Goal: Task Accomplishment & Management: Complete application form

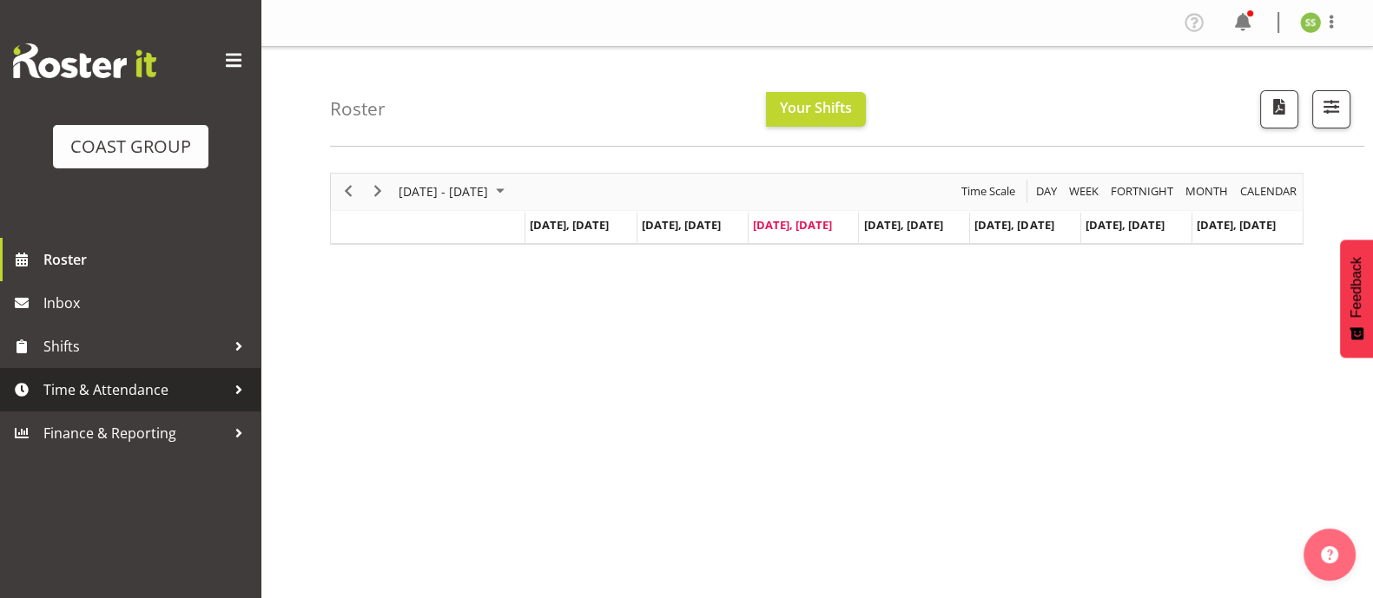
click at [167, 393] on span "Time & Attendance" at bounding box center [134, 390] width 182 height 26
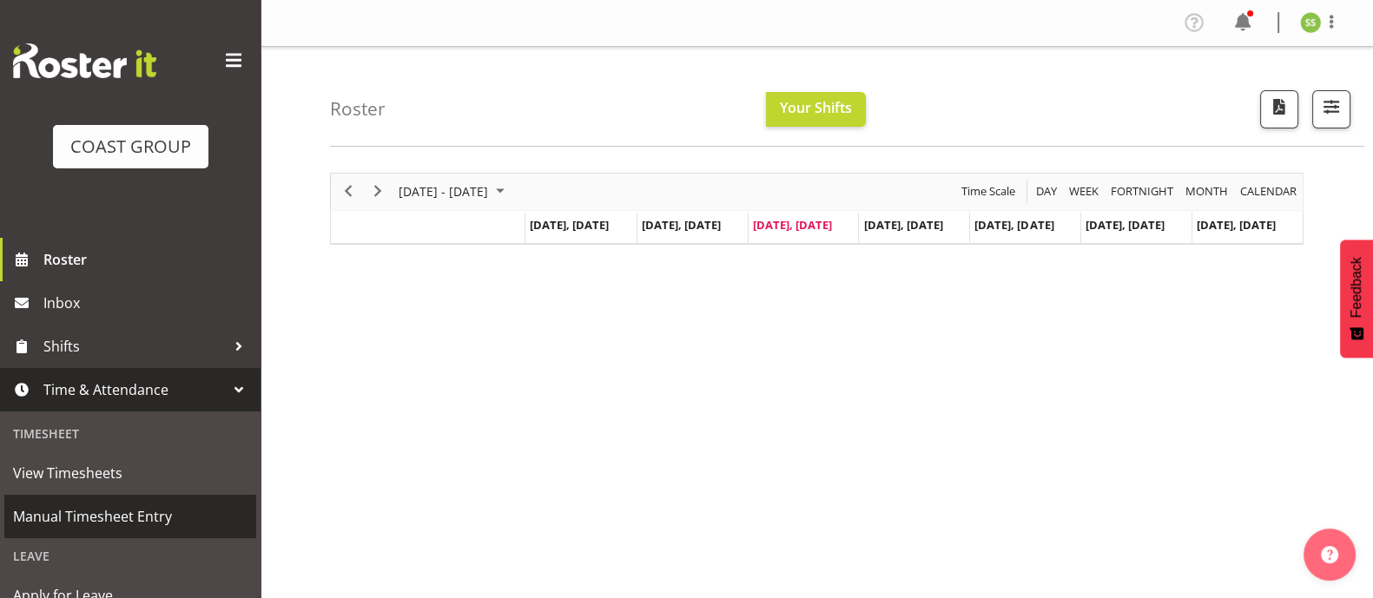
click at [113, 516] on span "Manual Timesheet Entry" at bounding box center [130, 517] width 235 height 26
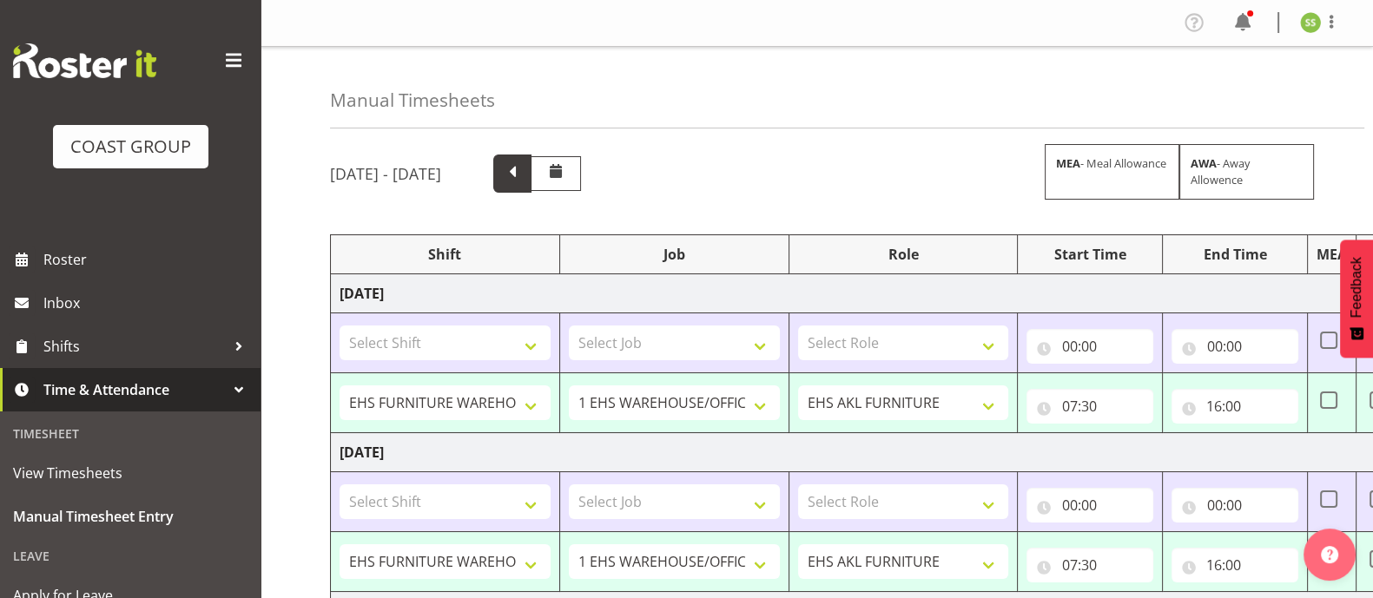
click at [524, 175] on span at bounding box center [512, 172] width 23 height 23
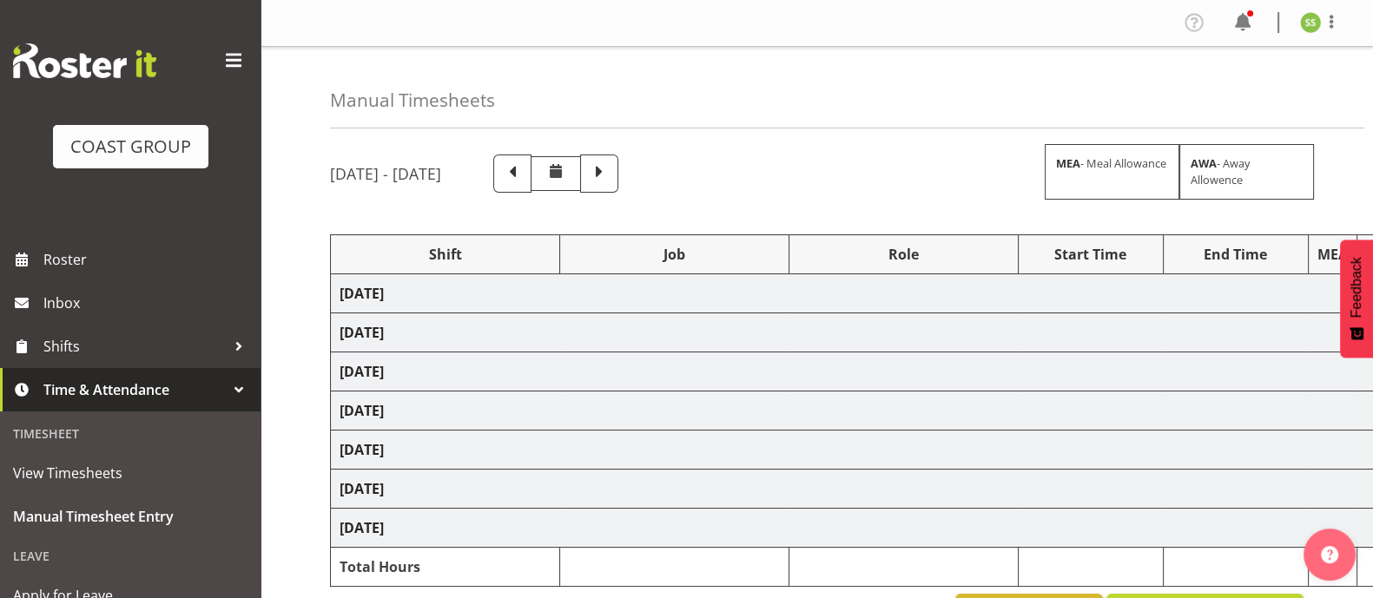
click at [220, 58] on span at bounding box center [234, 61] width 28 height 28
select select "38155"
select select "69"
select select "38155"
select select "69"
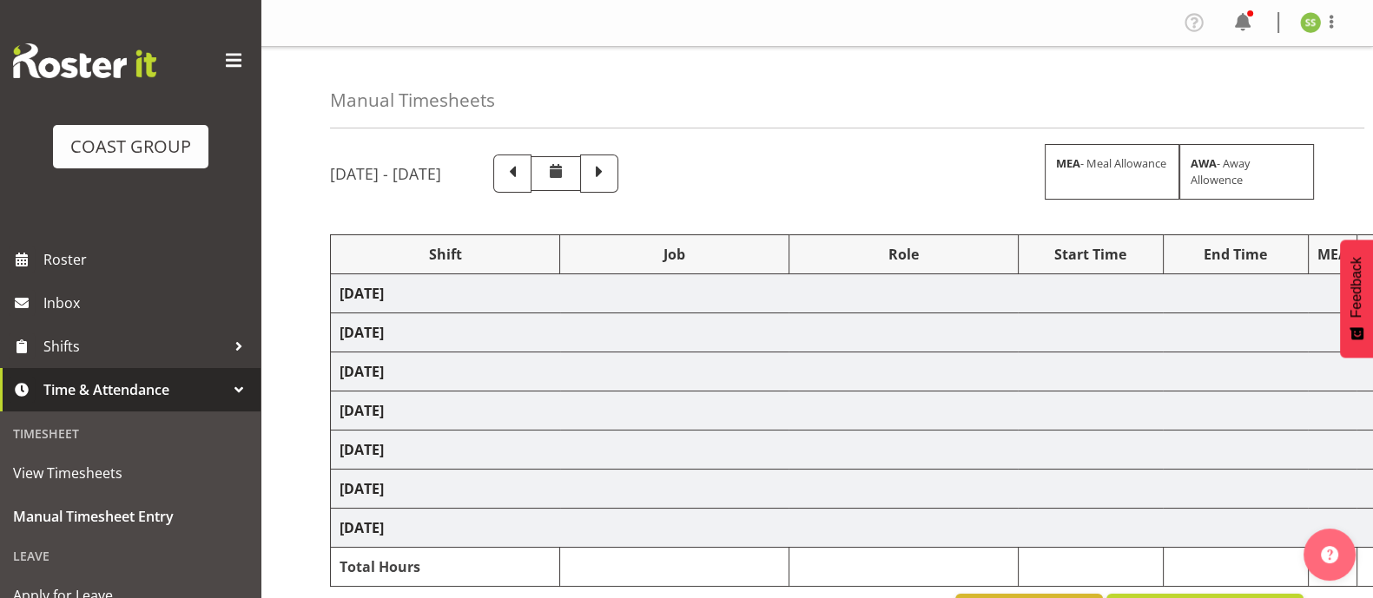
select select "38155"
select select "69"
select select "80388"
select select "9033"
select select "38155"
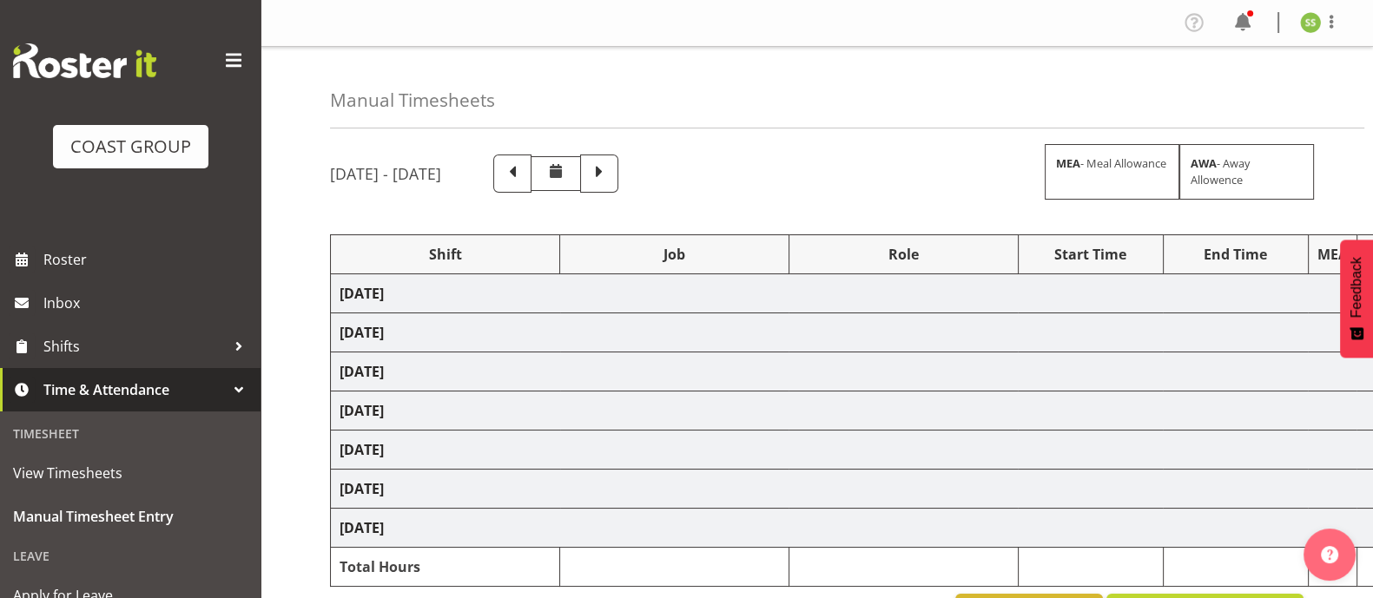
select select "69"
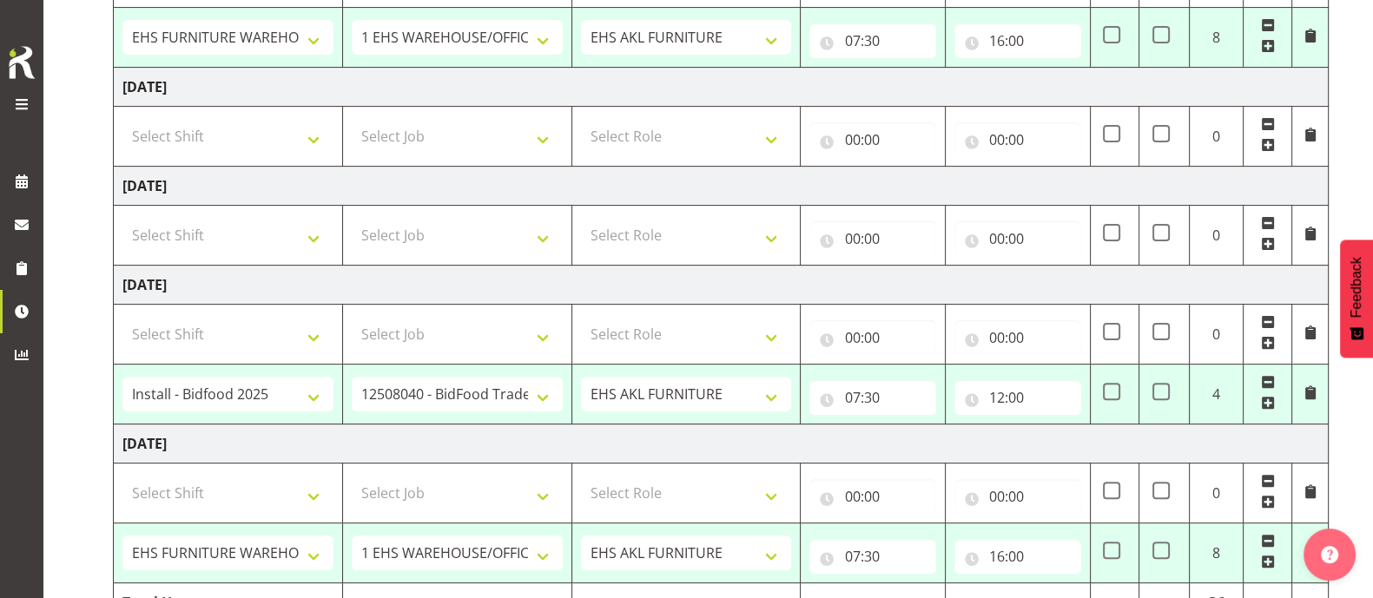
scroll to position [759, 0]
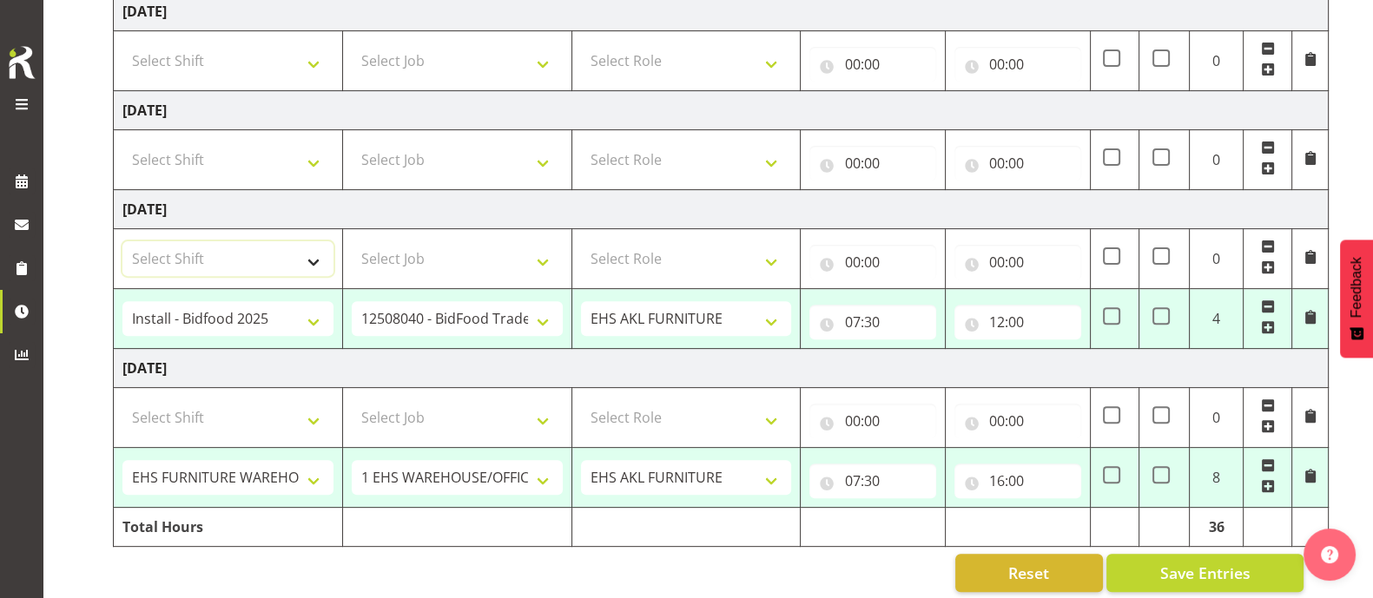
click at [308, 254] on select "Select Shift ?Install - Bunnings Akld AI Summit AP Training Course Aleisha Shif…" at bounding box center [227, 258] width 211 height 35
select select "1973"
click at [122, 241] on select "Select Shift ?Install - Bunnings Akld AI Summit AP Training Course Aleisha Shif…" at bounding box center [227, 258] width 211 height 35
click at [478, 257] on select "Select Job 1 Carlton Events 1 Carlton Hamilton 1 Carlton Wellington 1 EHS WAREH…" at bounding box center [457, 258] width 211 height 35
select select "69"
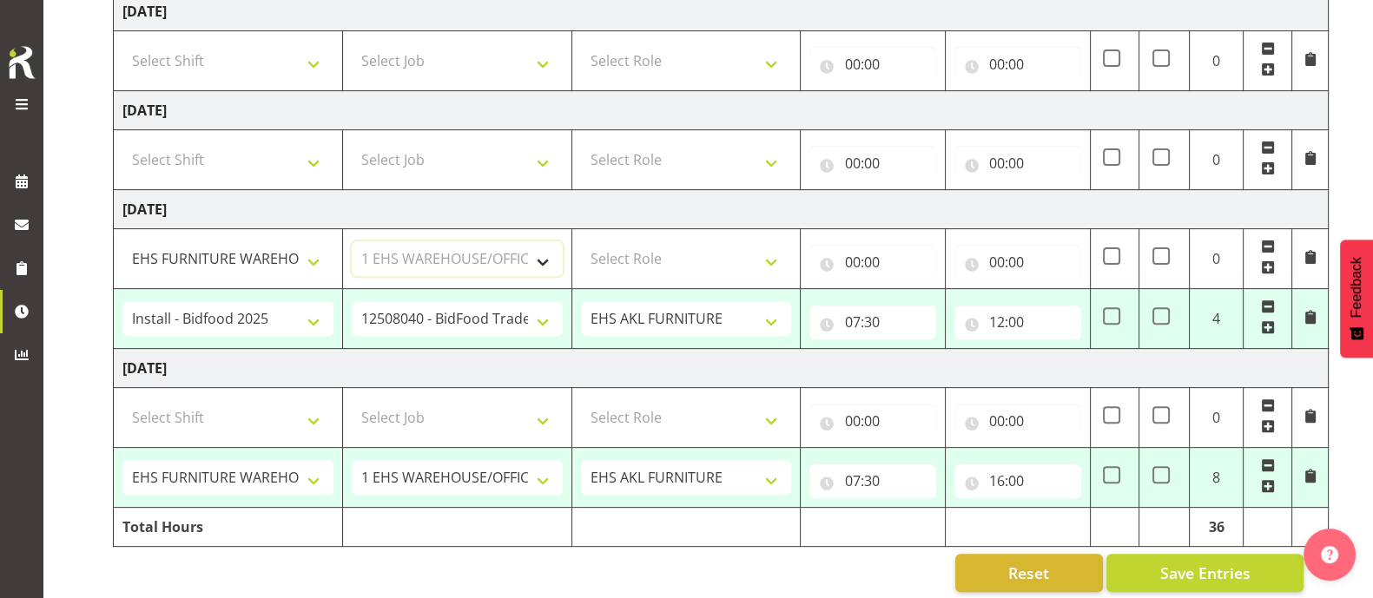
click at [352, 241] on select "Select Job 1 Carlton Events 1 Carlton Hamilton 1 Carlton Wellington 1 EHS WAREH…" at bounding box center [457, 258] width 211 height 35
click at [665, 255] on select "Select Role EHS AKL FURNITURE" at bounding box center [686, 258] width 211 height 35
select select "189"
click at [581, 241] on select "Select Role EHS AKL FURNITURE" at bounding box center [686, 258] width 211 height 35
click at [881, 259] on input "00:00" at bounding box center [873, 262] width 127 height 35
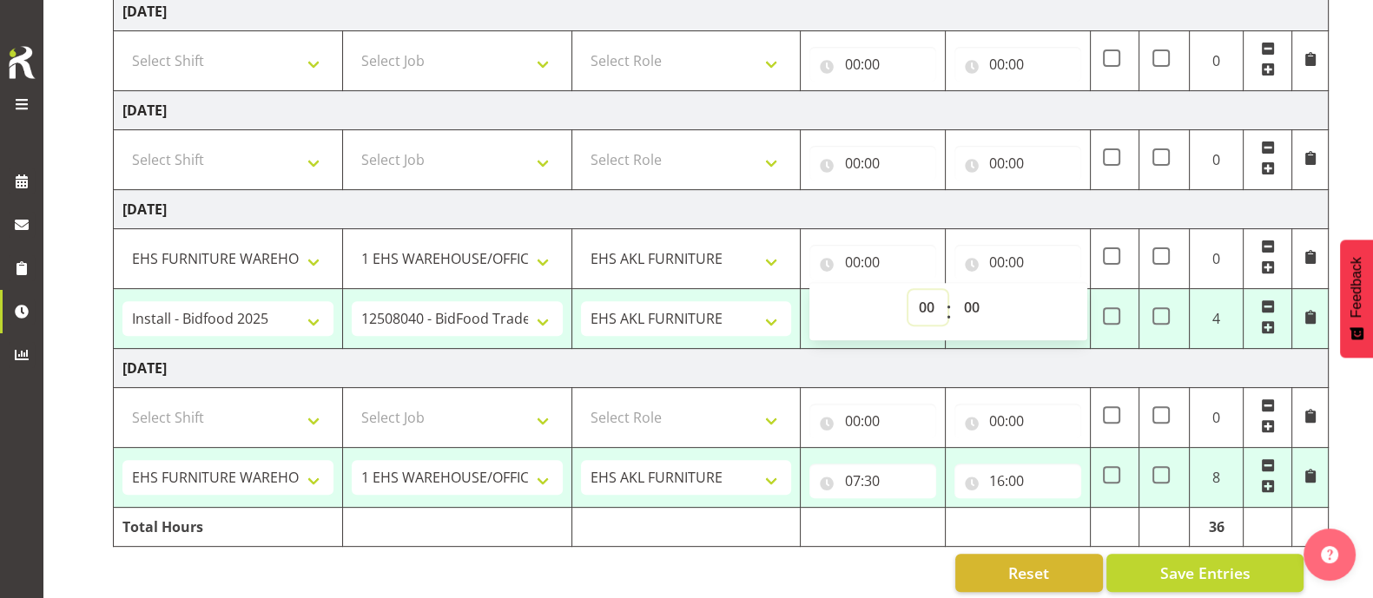
click at [929, 303] on select "00 01 02 03 04 05 06 07 08 09 10 11 12 13 14 15 16 17 18 19 20 21 22 23" at bounding box center [928, 307] width 39 height 35
select select "12"
click at [909, 290] on select "00 01 02 03 04 05 06 07 08 09 10 11 12 13 14 15 16 17 18 19 20 21 22 23" at bounding box center [928, 307] width 39 height 35
type input "12:00"
click at [1006, 256] on input "00:00" at bounding box center [1018, 262] width 127 height 35
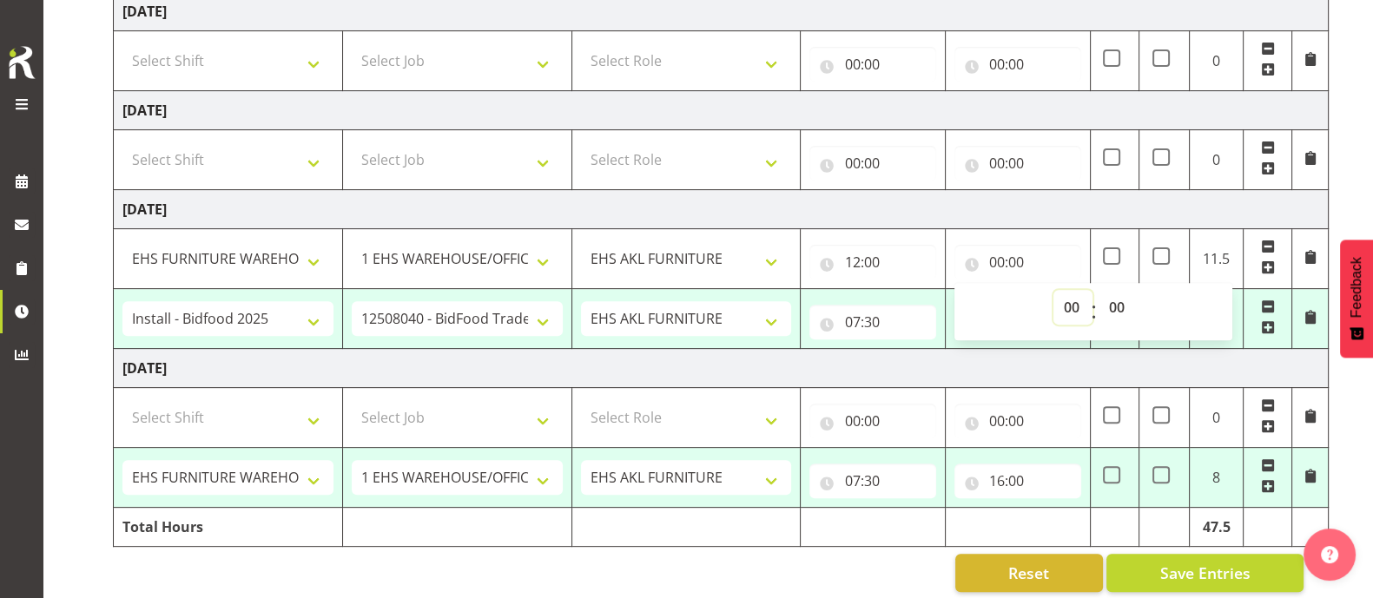
click at [1068, 304] on select "00 01 02 03 04 05 06 07 08 09 10 11 12 13 14 15 16 17 18 19 20 21 22 23" at bounding box center [1073, 307] width 39 height 35
select select "16"
click at [1054, 290] on select "00 01 02 03 04 05 06 07 08 09 10 11 12 13 14 15 16 17 18 19 20 21 22 23" at bounding box center [1073, 307] width 39 height 35
type input "16:00"
click at [1008, 217] on td "Monday 11th August 2025" at bounding box center [721, 209] width 1215 height 39
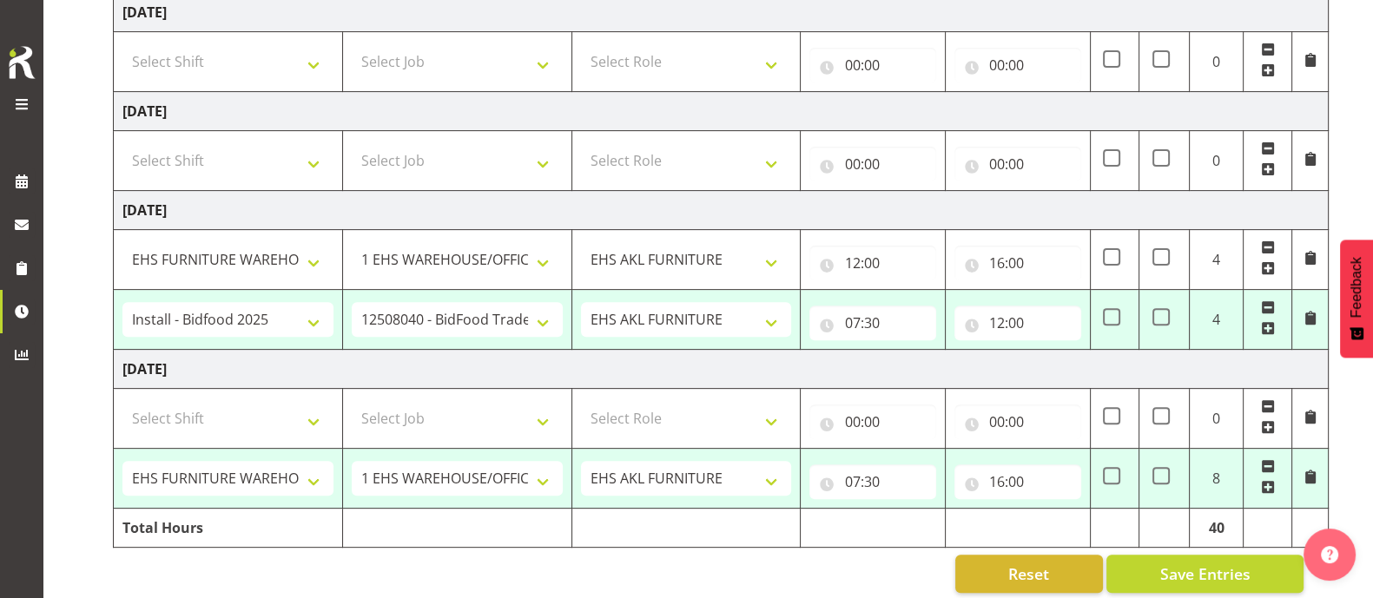
scroll to position [779, 0]
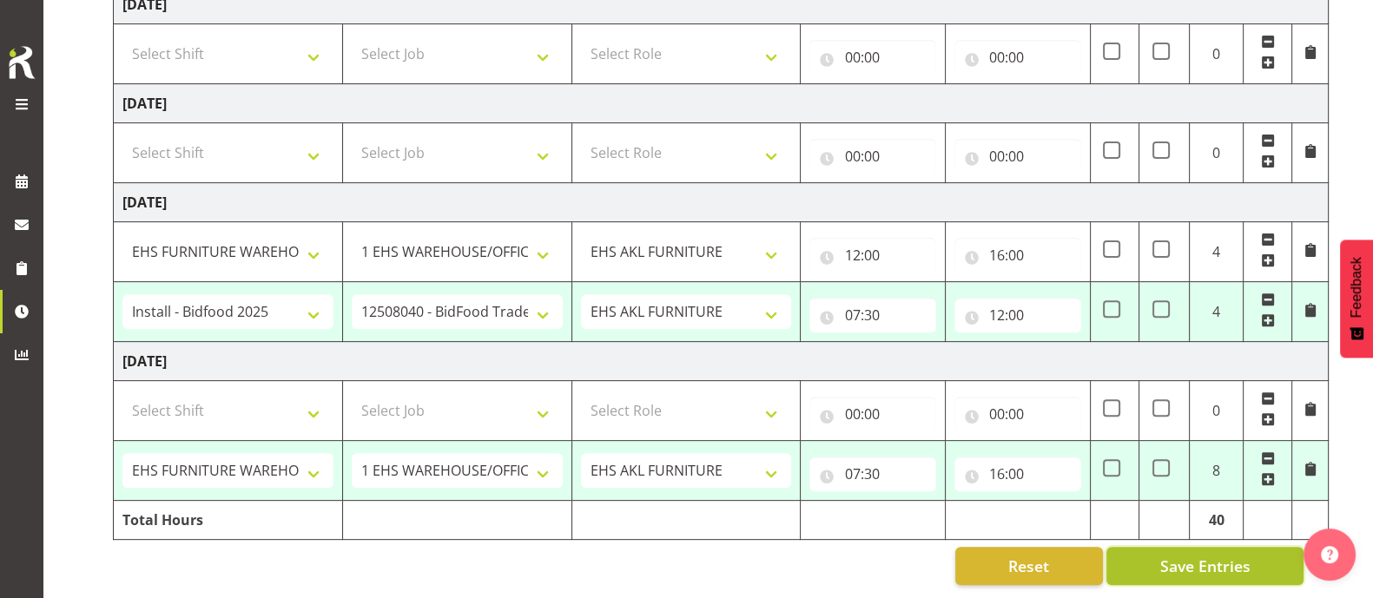
click at [1185, 555] on span "Save Entries" at bounding box center [1205, 566] width 90 height 23
select select "38155"
select select "69"
select select "38155"
select select "69"
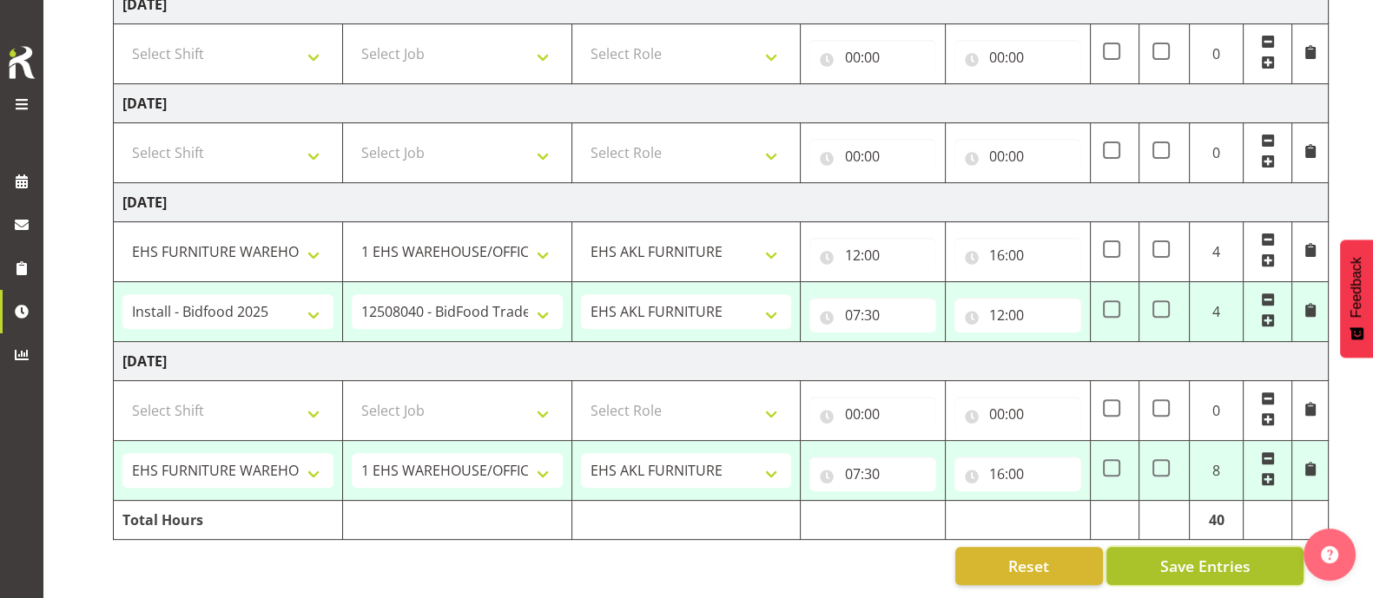
select select "1973"
select select "69"
select select "80388"
select select "9033"
select select "38155"
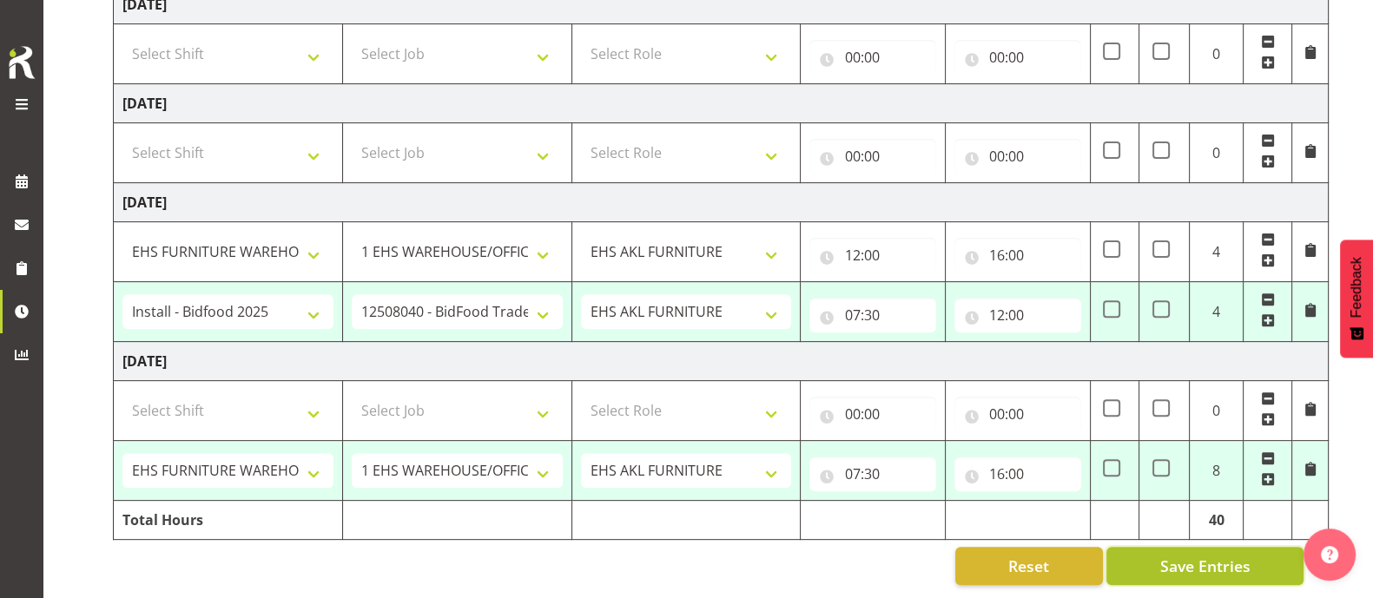
select select "69"
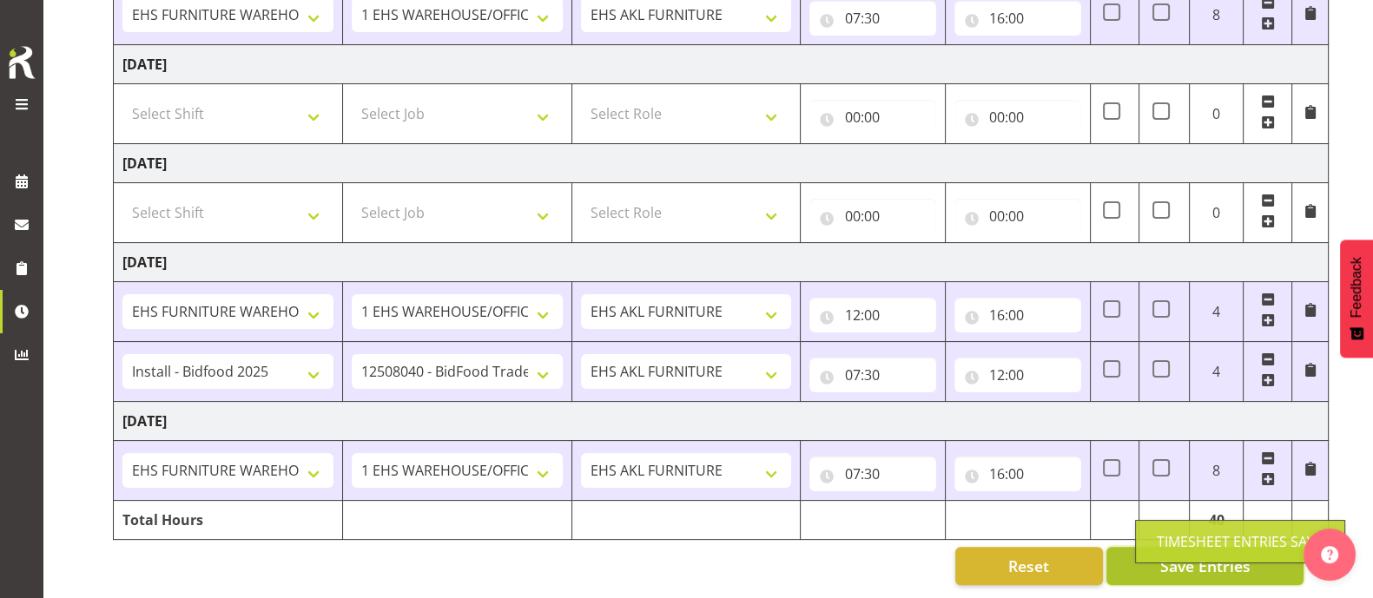
select select "38155"
select select "69"
type input "07:30"
type input "16:00"
select select "38155"
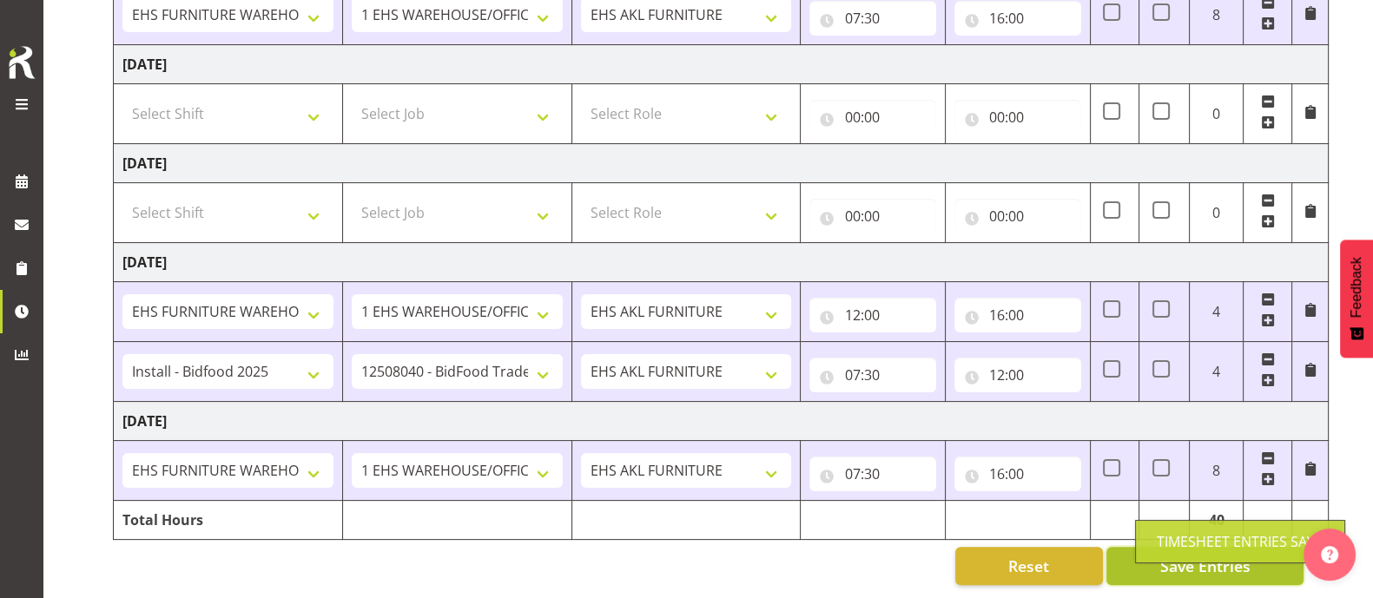
select select "69"
select select "38155"
select select "69"
select select "38155"
select select "69"
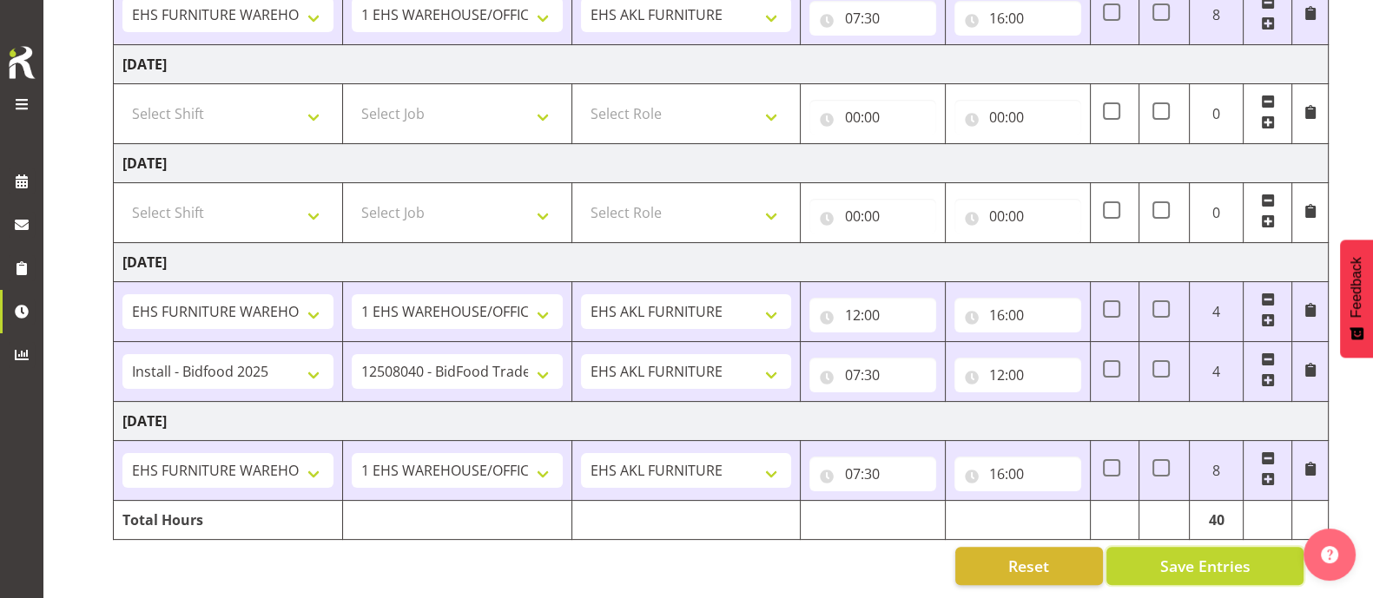
scroll to position [0, 0]
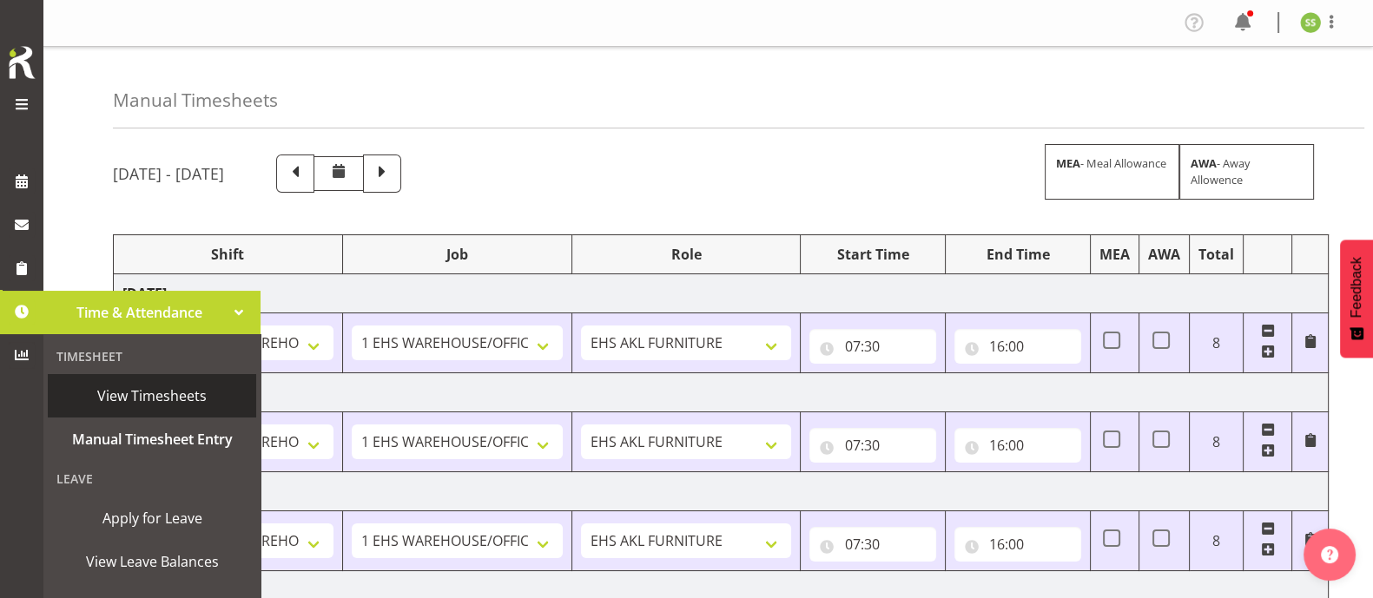
click at [159, 398] on span "View Timesheets" at bounding box center [151, 396] width 191 height 26
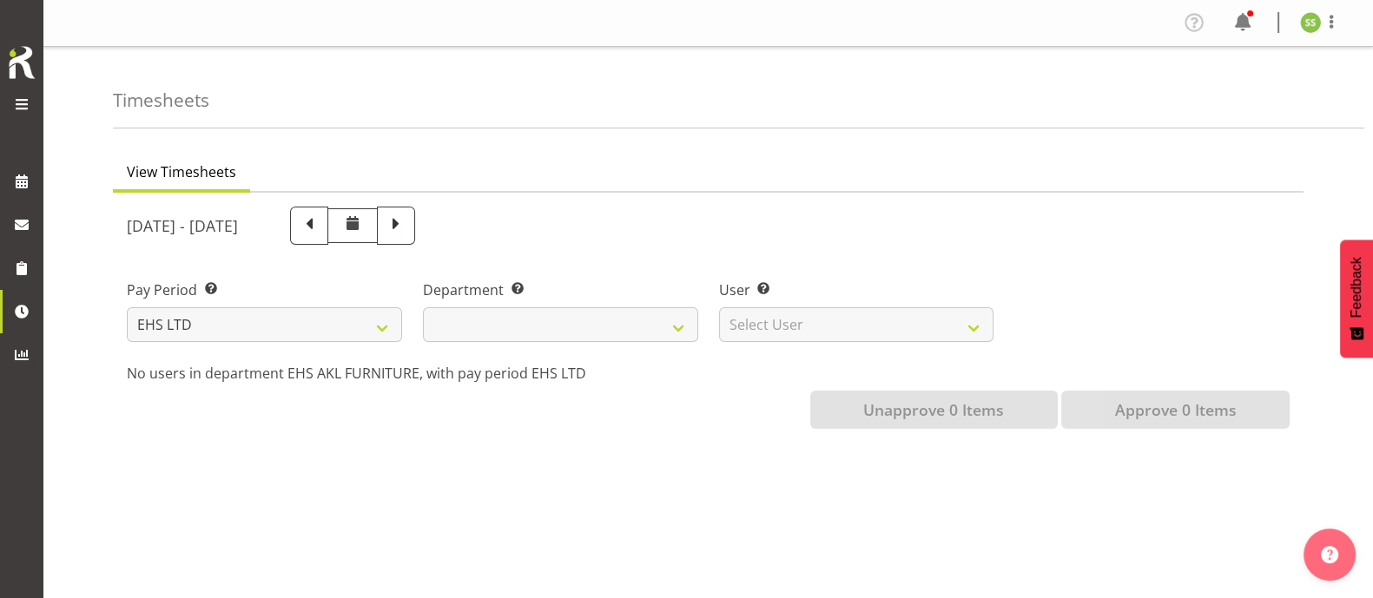
select select
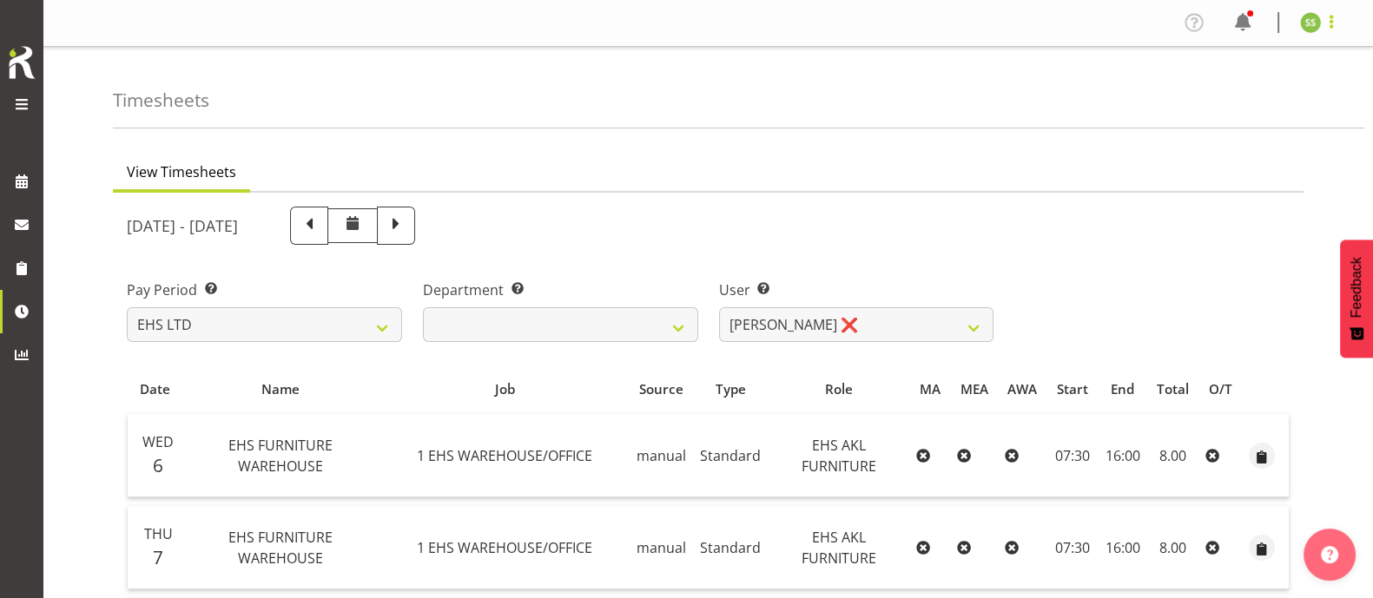
click at [1331, 28] on span at bounding box center [1331, 21] width 21 height 21
click at [1265, 94] on link "Log Out" at bounding box center [1258, 91] width 167 height 31
